Goal: Find contact information: Obtain details needed to contact an individual or organization

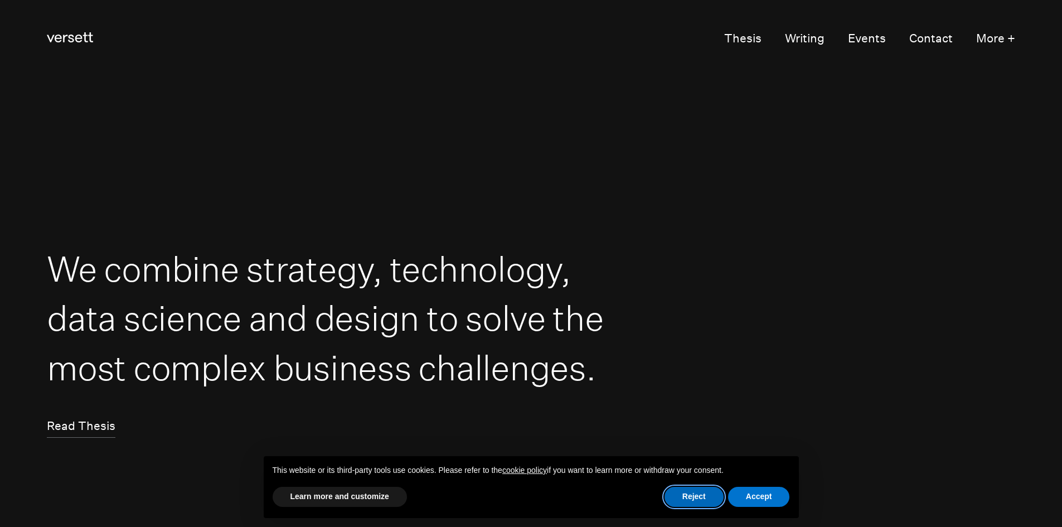
click at [679, 500] on button "Reject" at bounding box center [694, 497] width 59 height 20
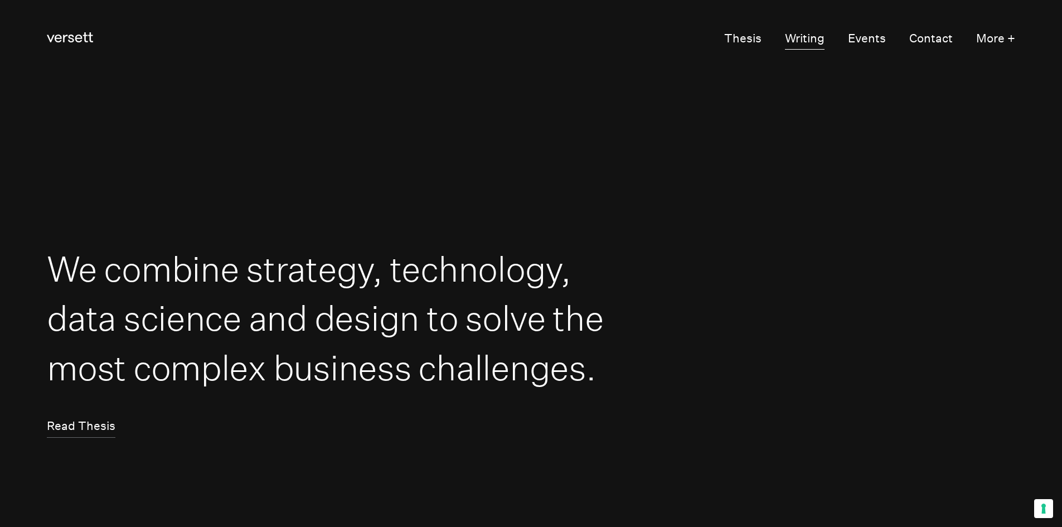
click at [808, 32] on link "Writing" at bounding box center [805, 39] width 40 height 22
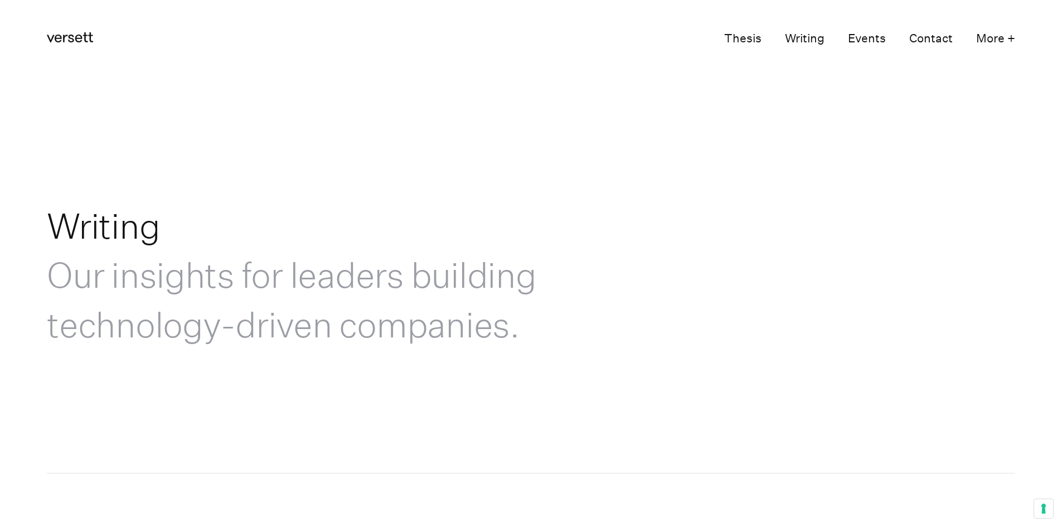
click at [743, 37] on link "Thesis" at bounding box center [742, 39] width 37 height 22
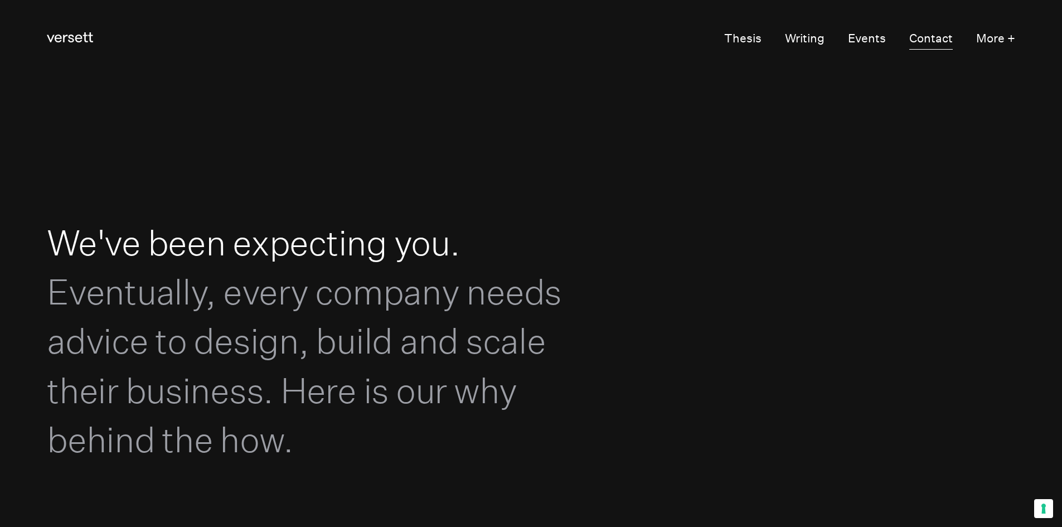
click at [944, 41] on link "Contact" at bounding box center [932, 39] width 44 height 22
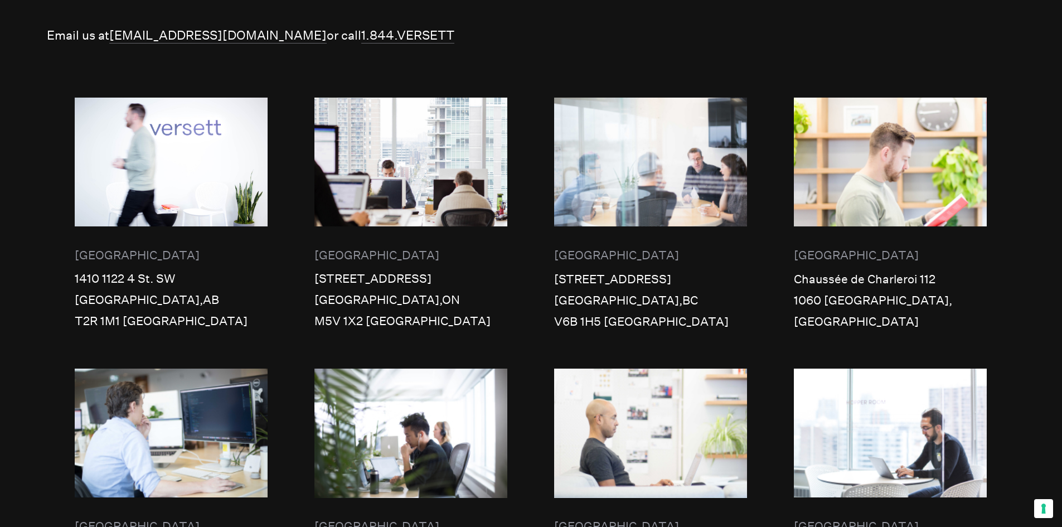
scroll to position [390, 0]
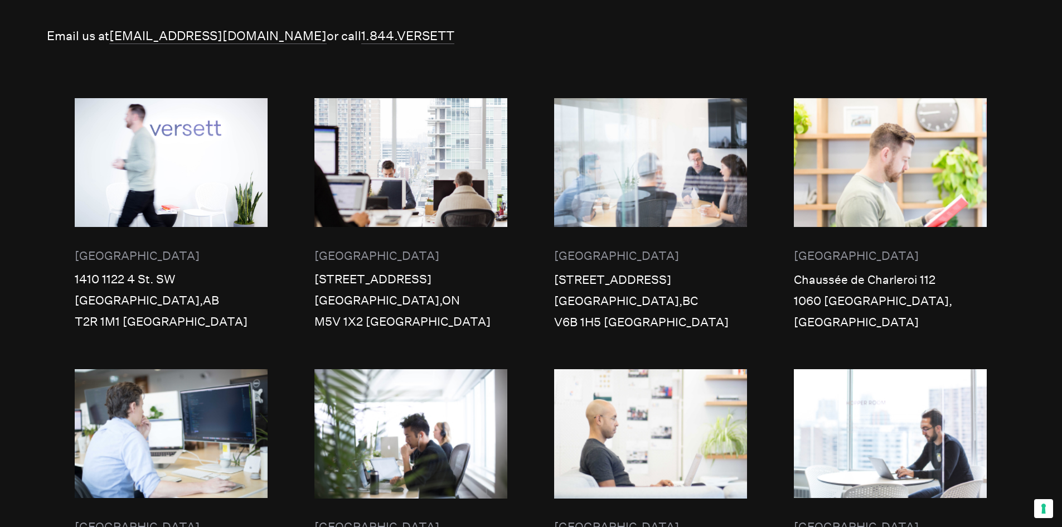
click at [407, 130] on img at bounding box center [411, 162] width 193 height 129
click at [661, 98] on img at bounding box center [650, 162] width 193 height 129
click at [633, 30] on div "We work globally and have offices in [GEOGRAPHIC_DATA] and [GEOGRAPHIC_DATA]. E…" at bounding box center [531, 382] width 969 height 1057
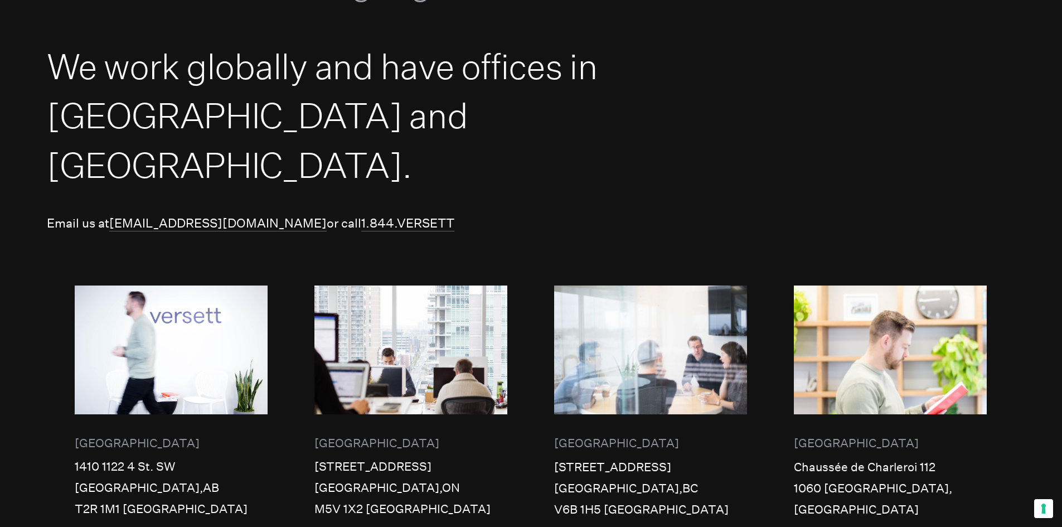
scroll to position [0, 0]
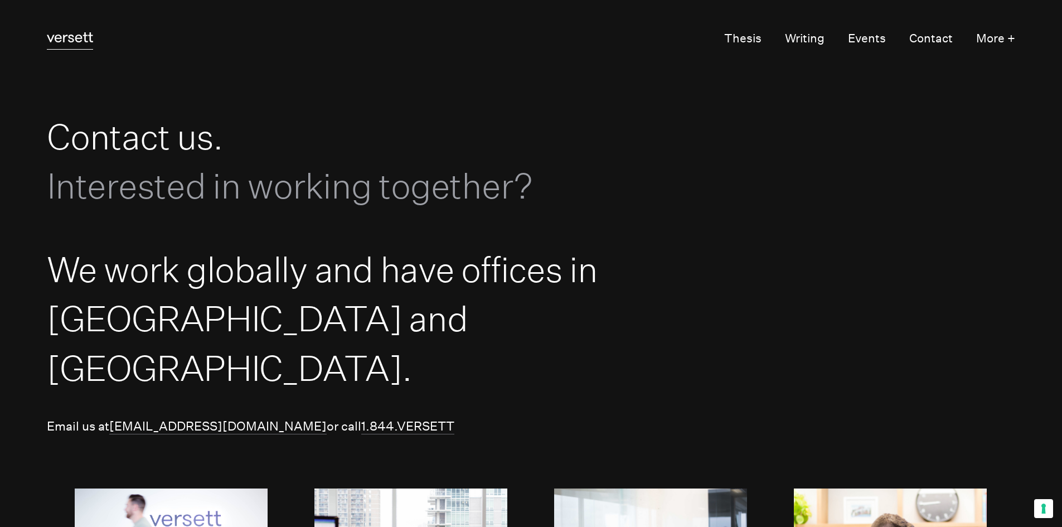
click at [84, 39] on icon "Versett" at bounding box center [70, 37] width 46 height 10
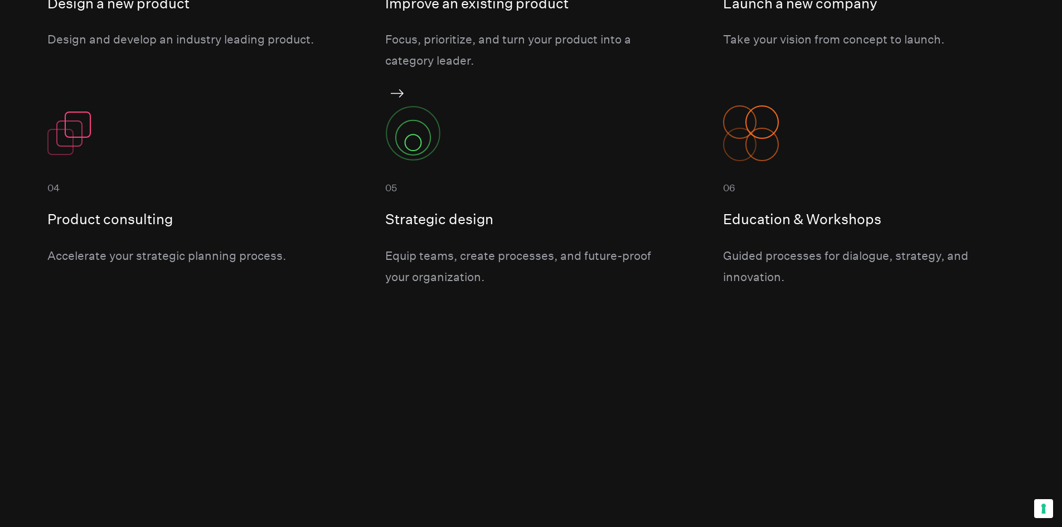
scroll to position [1171, 0]
